Goal: Transaction & Acquisition: Subscribe to service/newsletter

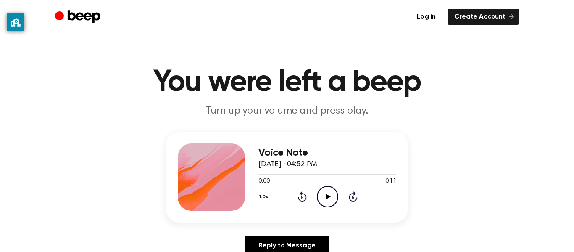
click at [323, 194] on icon "Play Audio" at bounding box center [327, 196] width 21 height 21
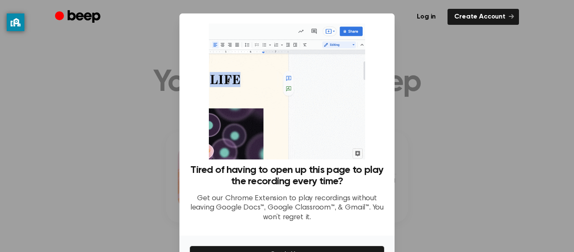
click at [466, 36] on div at bounding box center [287, 126] width 574 height 252
click at [470, 16] on link "Create Account" at bounding box center [482, 17] width 71 height 16
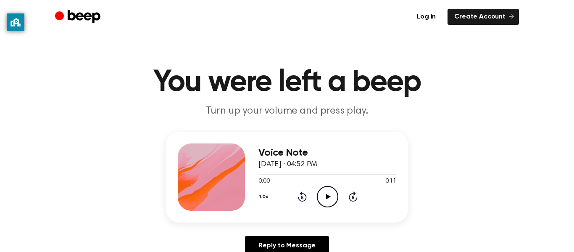
click at [328, 197] on icon at bounding box center [328, 196] width 5 height 5
click at [329, 195] on icon at bounding box center [328, 196] width 5 height 5
click at [328, 195] on icon at bounding box center [328, 196] width 5 height 5
